Goal: Information Seeking & Learning: Check status

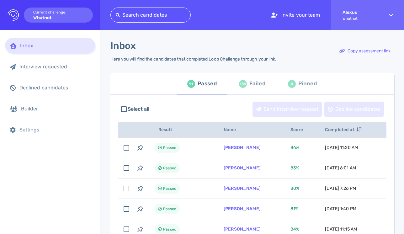
scroll to position [58, 0]
click at [244, 86] on div "185" at bounding box center [243, 84] width 8 height 8
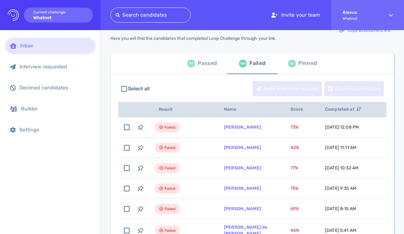
scroll to position [31, 0]
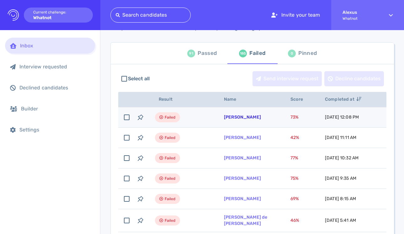
click at [232, 116] on link "[PERSON_NAME]" at bounding box center [242, 116] width 37 height 5
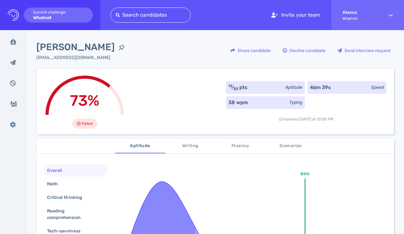
click at [277, 150] on button "Scenarios" at bounding box center [290, 145] width 50 height 15
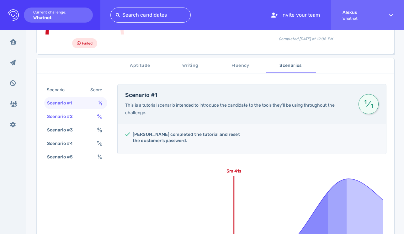
scroll to position [81, 0]
click at [92, 118] on div "Scenario #2 4 ⁄ 4" at bounding box center [75, 116] width 63 height 12
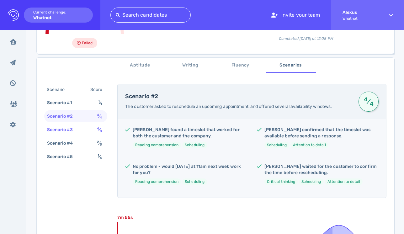
click at [86, 128] on div "Scenario #3 4 ⁄ 8" at bounding box center [75, 129] width 63 height 12
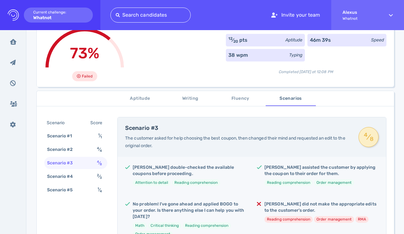
scroll to position [0, 0]
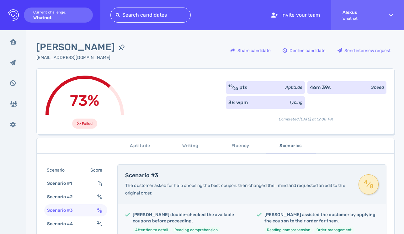
click at [148, 42] on div "Ryan Pierce rap11288@yahoo.com Share candidate Decline candidate Send interview…" at bounding box center [214, 54] width 357 height 28
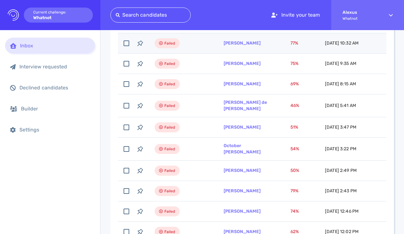
scroll to position [149, 0]
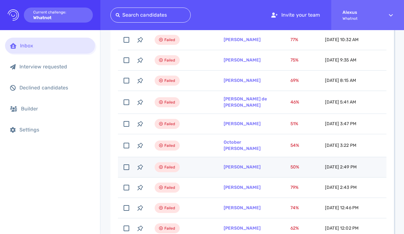
click at [231, 164] on td "[PERSON_NAME]" at bounding box center [249, 167] width 67 height 20
checkbox input "false"
click at [232, 169] on link "[PERSON_NAME]" at bounding box center [241, 166] width 37 height 5
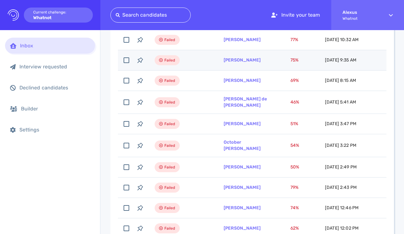
scroll to position [0, 0]
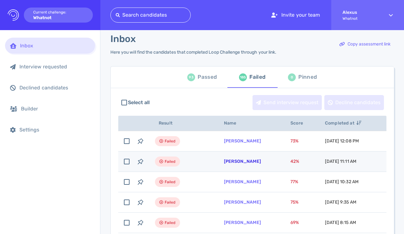
scroll to position [3, 0]
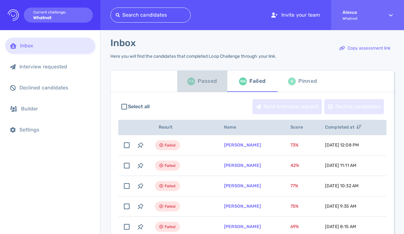
click at [205, 82] on div "Passed" at bounding box center [206, 80] width 19 height 9
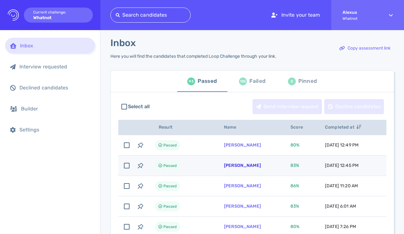
click at [229, 168] on link "[PERSON_NAME]" at bounding box center [242, 165] width 37 height 5
